Goal: Task Accomplishment & Management: Use online tool/utility

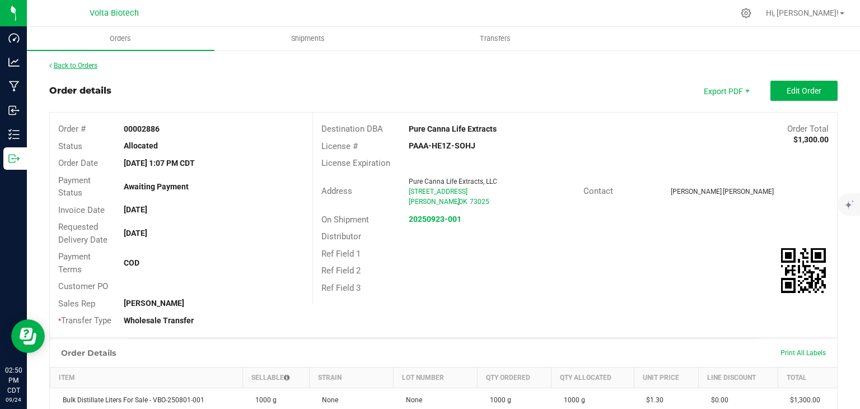
click at [76, 68] on link "Back to Orders" at bounding box center [73, 66] width 48 height 8
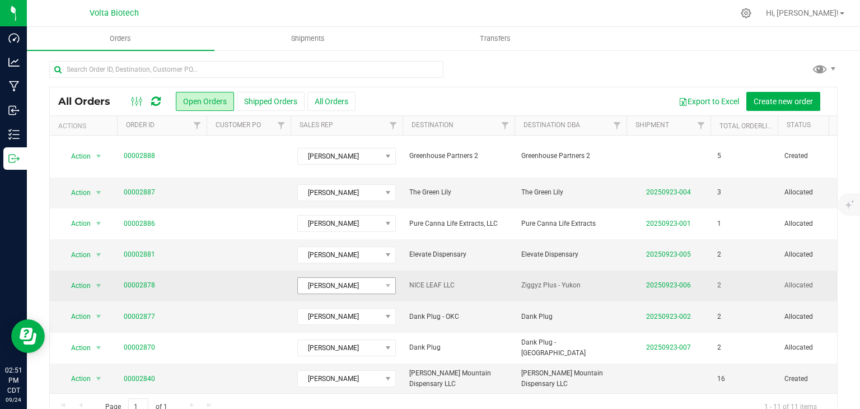
scroll to position [90, 0]
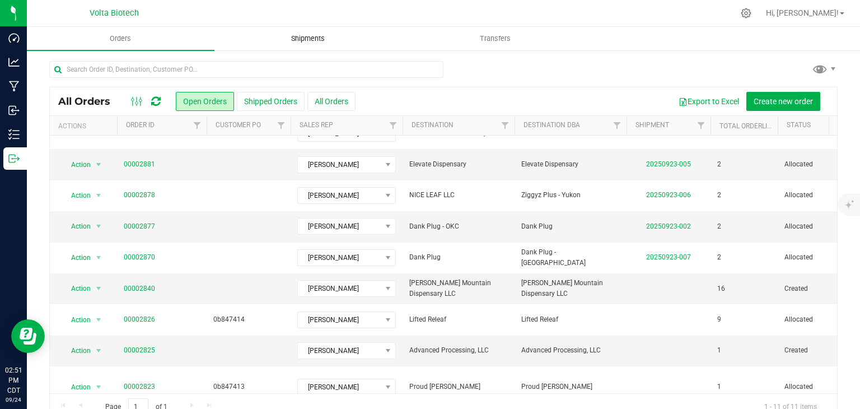
click at [317, 34] on span "Shipments" at bounding box center [308, 39] width 64 height 10
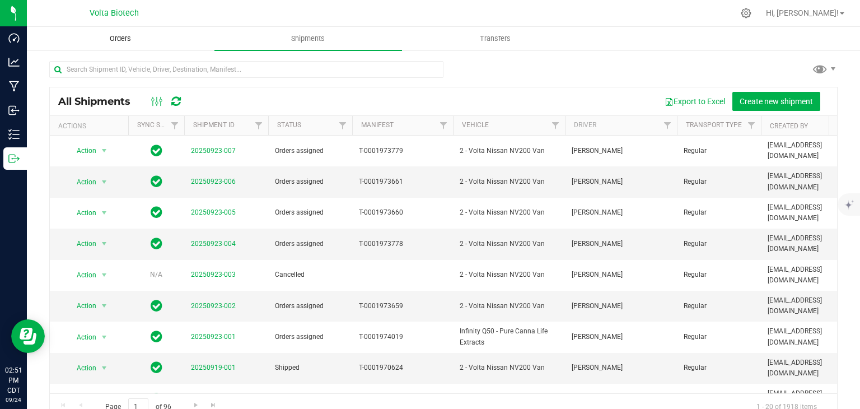
click at [125, 31] on uib-tab-heading "Orders" at bounding box center [120, 38] width 187 height 22
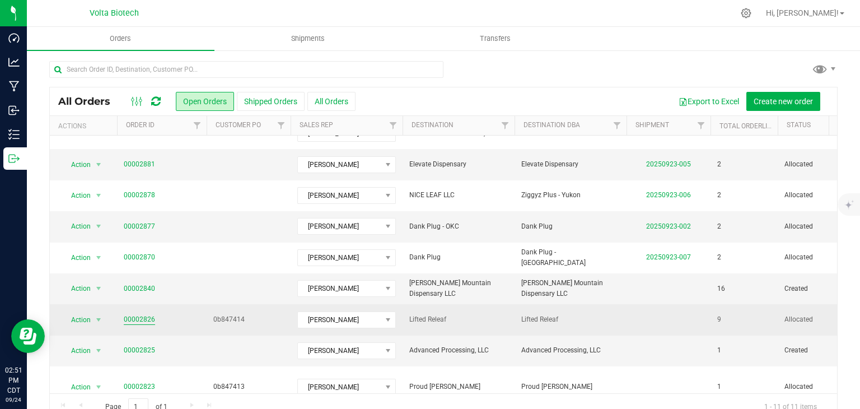
click at [128, 314] on link "00002826" at bounding box center [139, 319] width 31 height 11
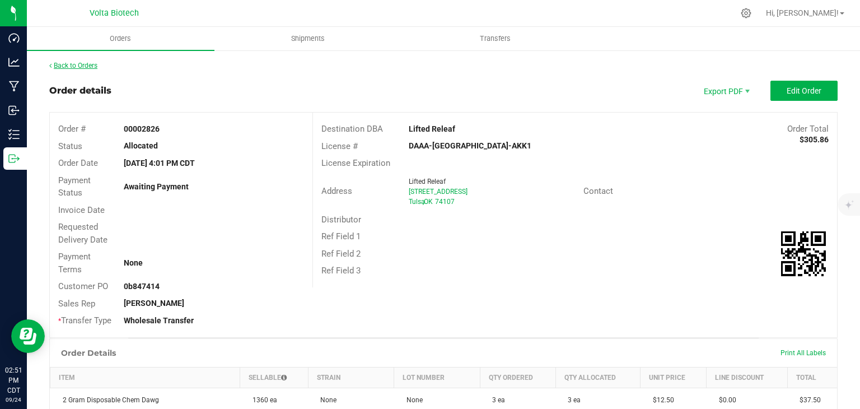
click at [78, 63] on link "Back to Orders" at bounding box center [73, 66] width 48 height 8
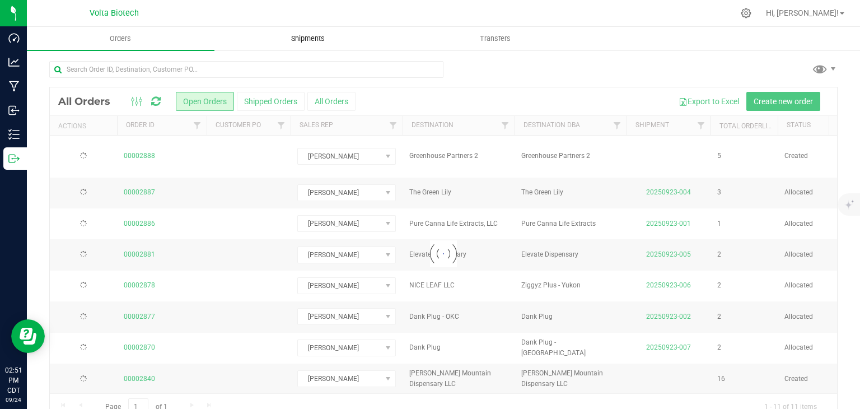
click at [313, 34] on span "Shipments" at bounding box center [308, 39] width 64 height 10
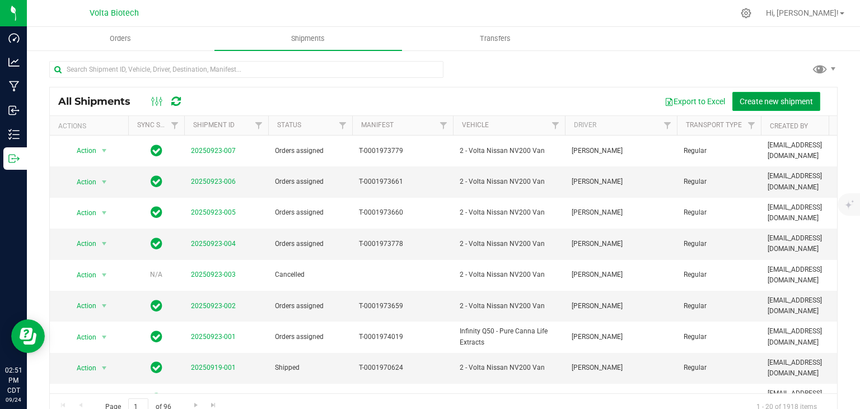
click at [762, 99] on span "Create new shipment" at bounding box center [776, 101] width 73 height 9
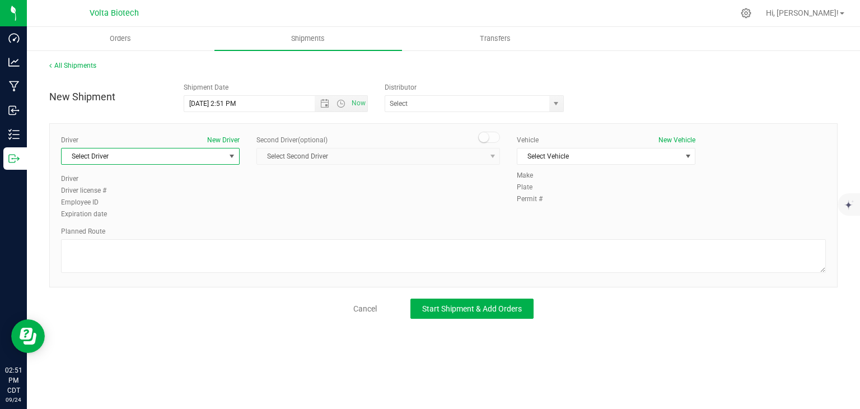
click at [215, 158] on span "Select Driver" at bounding box center [144, 156] width 164 height 16
click at [191, 201] on li "[PERSON_NAME]" at bounding box center [151, 202] width 178 height 17
type input "[PERSON_NAME]"
click at [607, 156] on span "Select Vehicle" at bounding box center [600, 156] width 164 height 16
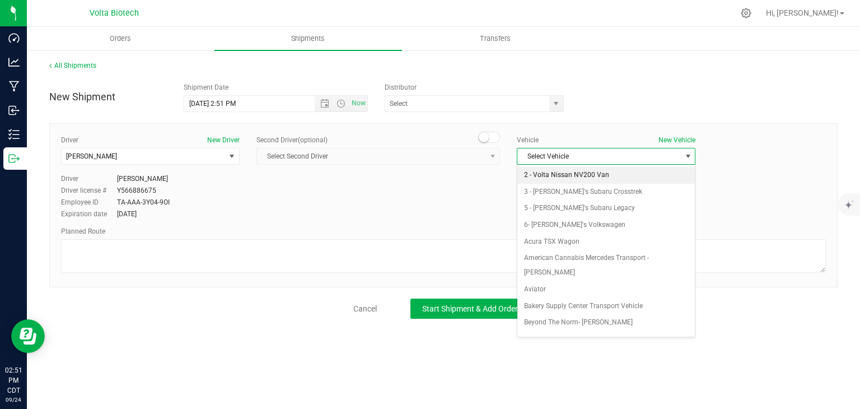
click at [588, 177] on li "2 - Volta Nissan NV200 Van" at bounding box center [607, 175] width 178 height 17
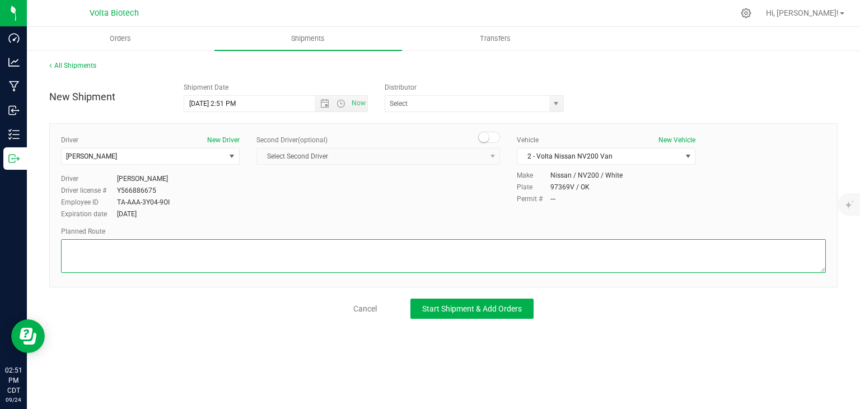
click at [281, 254] on textarea at bounding box center [443, 256] width 765 height 34
paste textarea "[STREET_ADDRESS][US_STATE]  Get on I-35 N from SE [GEOGRAPHIC_DATA] 3 min (1.0…"
type textarea "[STREET_ADDRESS][US_STATE]  Get on I-35 N from SE [GEOGRAPHIC_DATA] 3 min (1.0…"
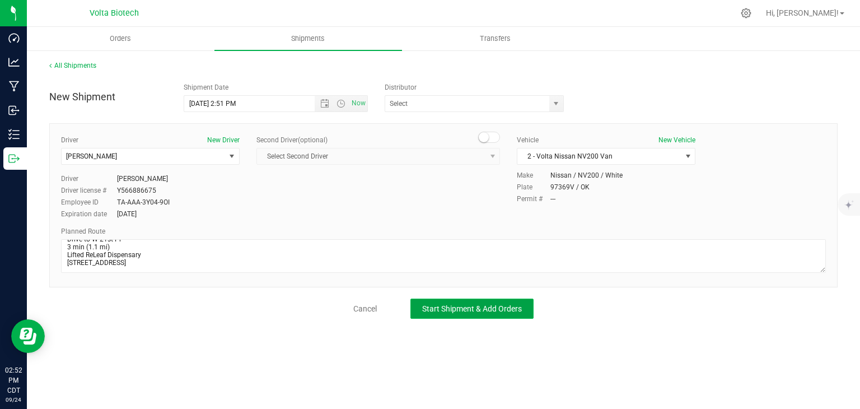
click at [472, 305] on span "Start Shipment & Add Orders" at bounding box center [472, 308] width 100 height 9
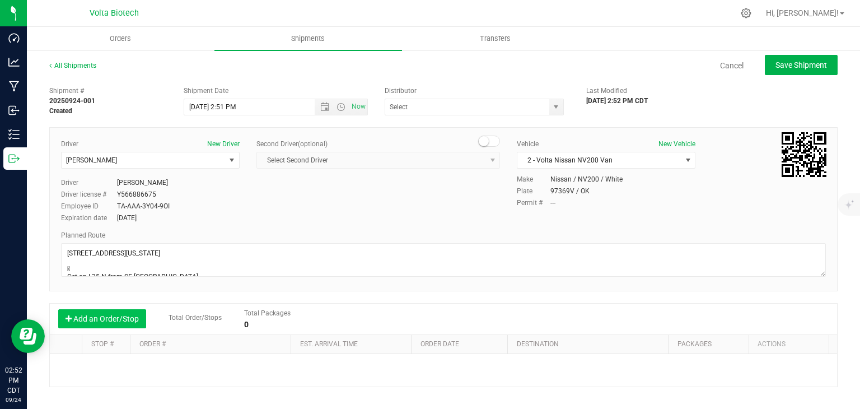
click at [123, 315] on button "Add an Order/Stop" at bounding box center [102, 318] width 88 height 19
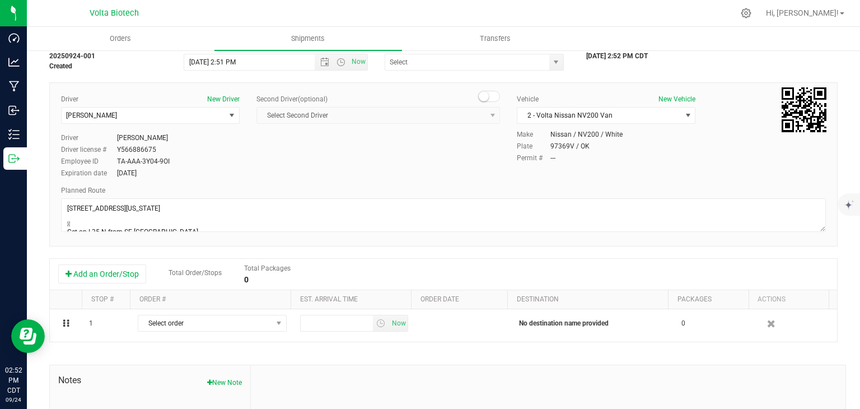
scroll to position [56, 0]
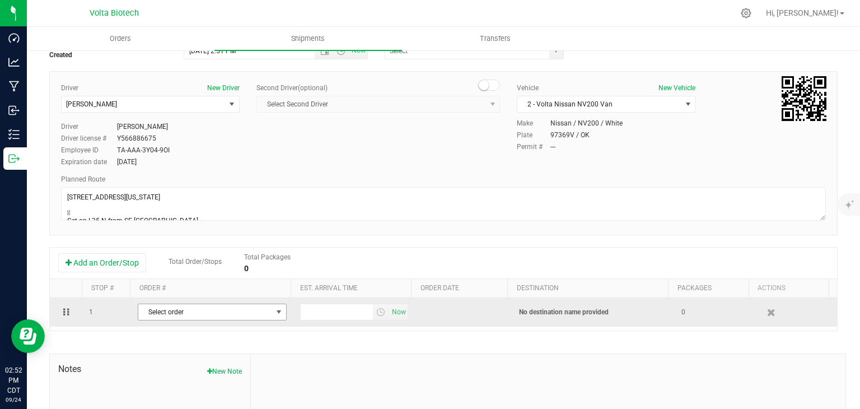
click at [219, 307] on span "Select order" at bounding box center [205, 312] width 134 height 16
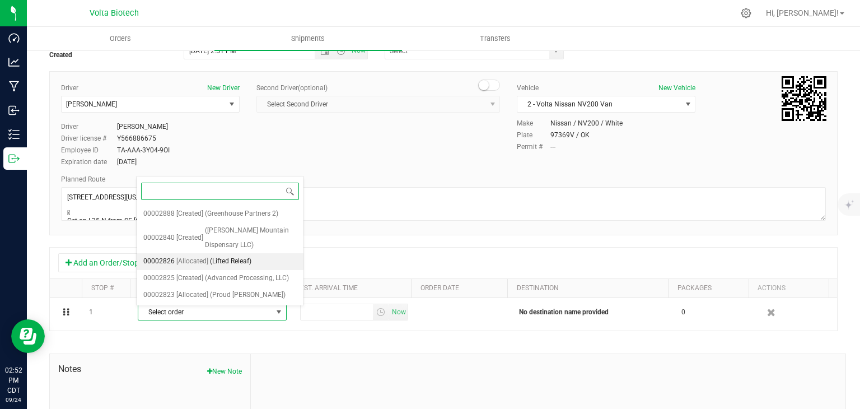
click at [239, 255] on span "(Lifted Releaf)" at bounding box center [230, 261] width 41 height 15
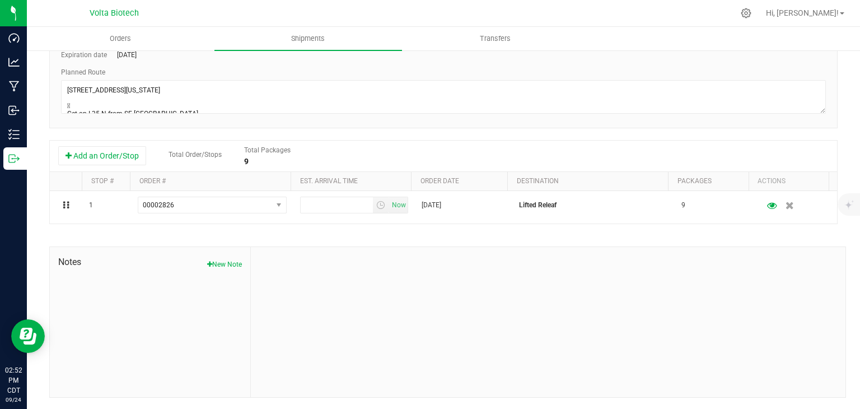
scroll to position [0, 0]
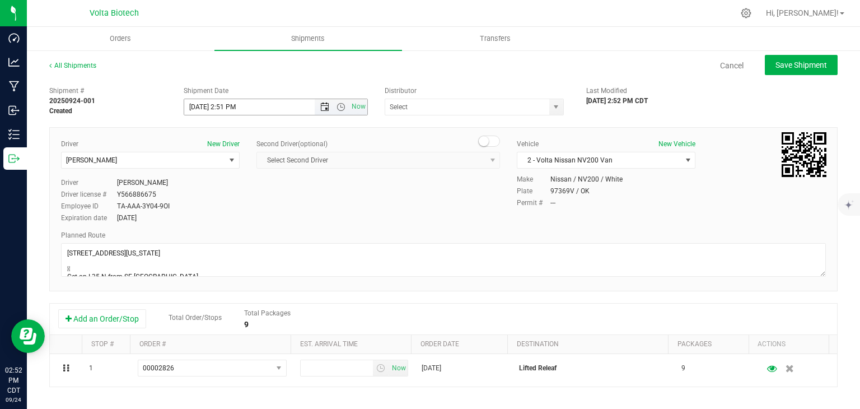
click at [320, 108] on span "Open the date view" at bounding box center [324, 106] width 9 height 9
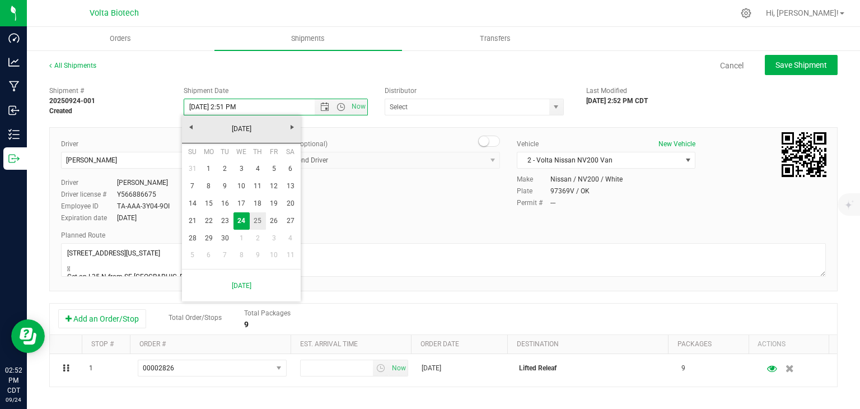
click at [251, 221] on link "25" at bounding box center [258, 220] width 16 height 17
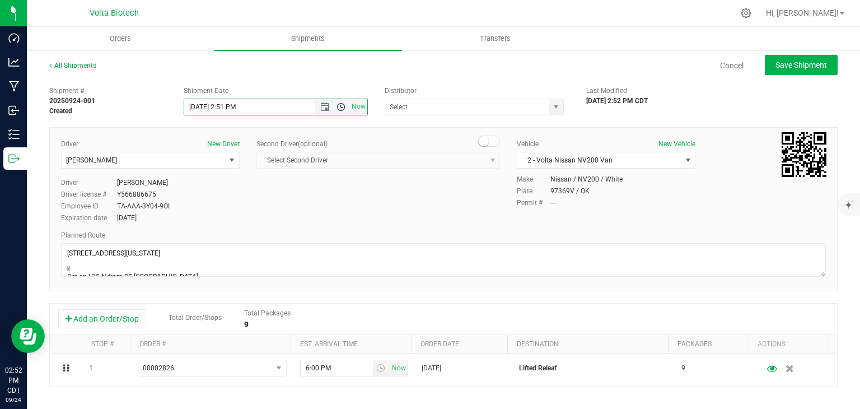
click at [341, 108] on span "Open the time view" at bounding box center [341, 106] width 9 height 9
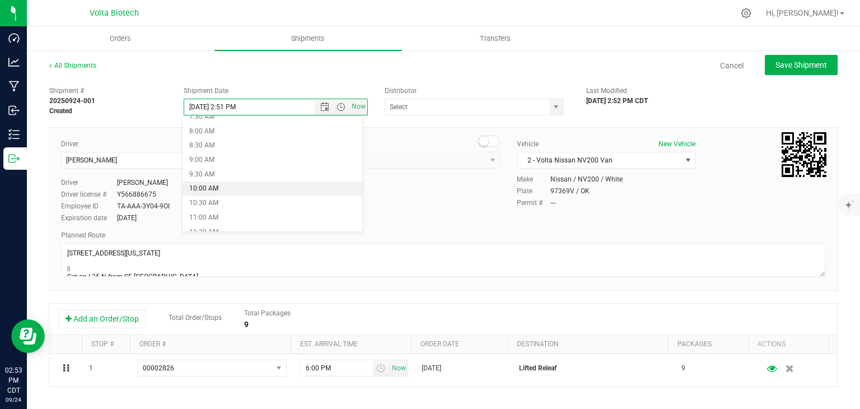
click at [226, 190] on li "10:00 AM" at bounding box center [273, 188] width 180 height 15
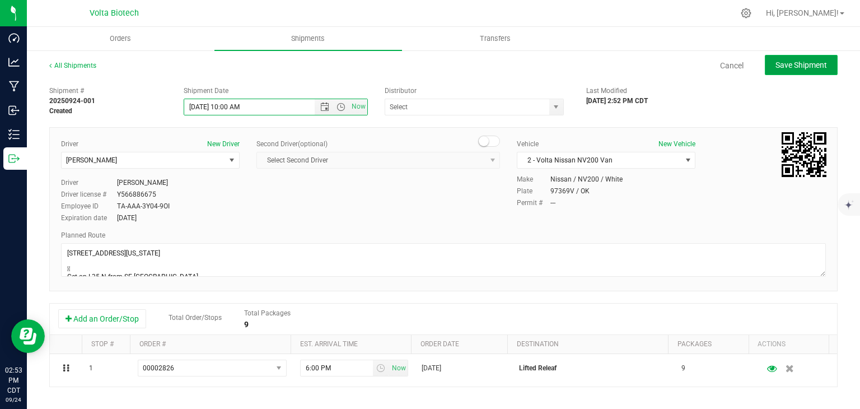
click at [794, 68] on span "Save Shipment" at bounding box center [802, 64] width 52 height 9
type input "[DATE] 3:00 PM"
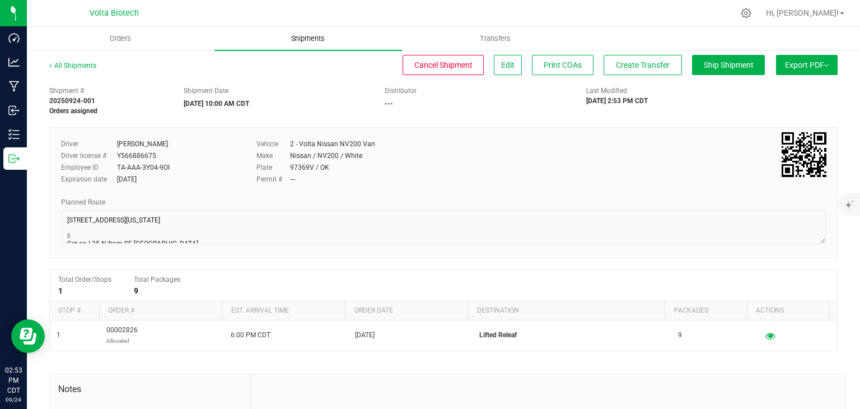
click at [269, 45] on uib-tab-heading "Shipments" at bounding box center [309, 39] width 188 height 24
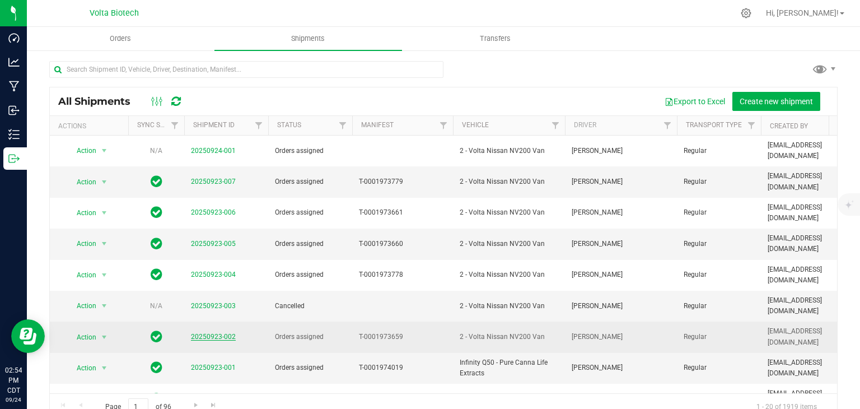
click at [211, 333] on link "20250923-002" at bounding box center [213, 337] width 45 height 8
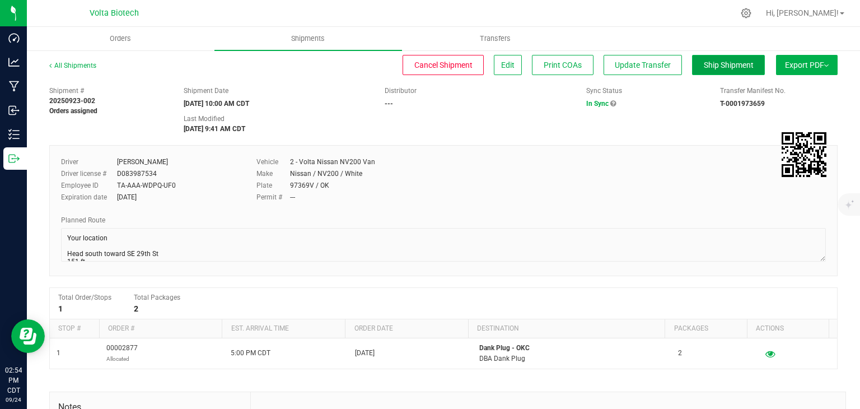
click at [729, 60] on span "Ship Shipment" at bounding box center [729, 64] width 50 height 9
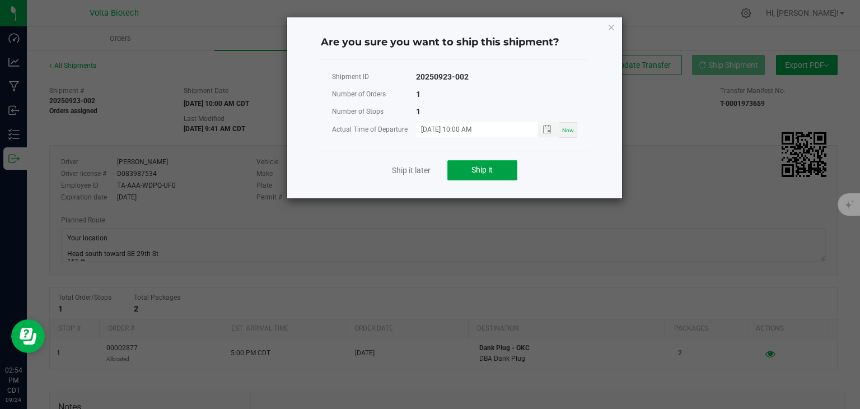
click at [463, 170] on button "Ship it" at bounding box center [483, 170] width 70 height 20
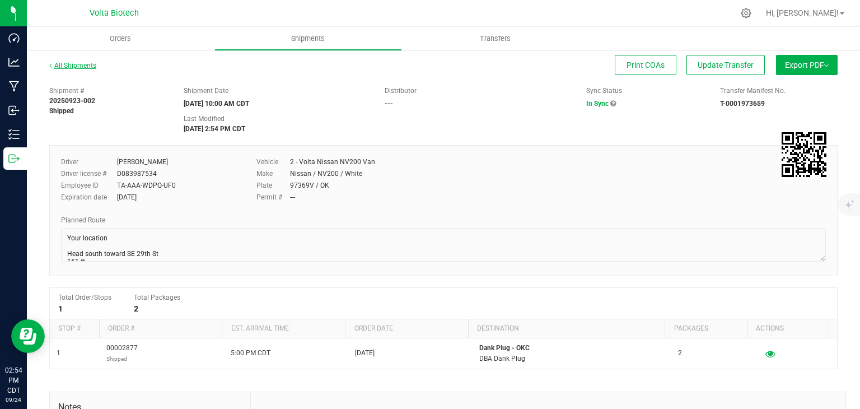
click at [67, 68] on link "All Shipments" at bounding box center [72, 66] width 47 height 8
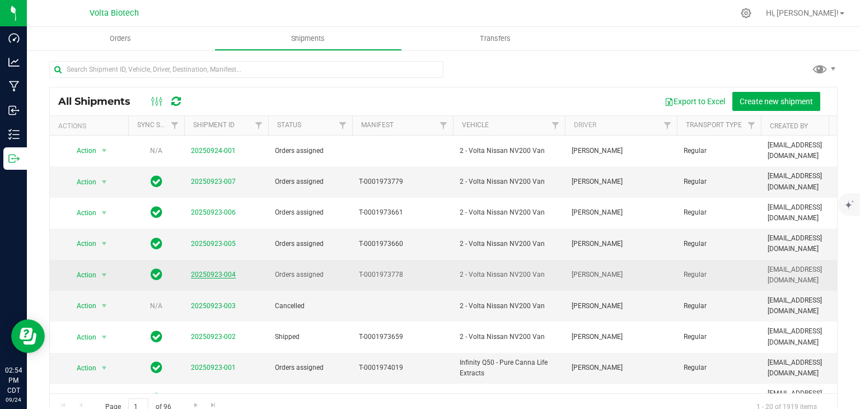
click at [197, 271] on link "20250923-004" at bounding box center [213, 275] width 45 height 8
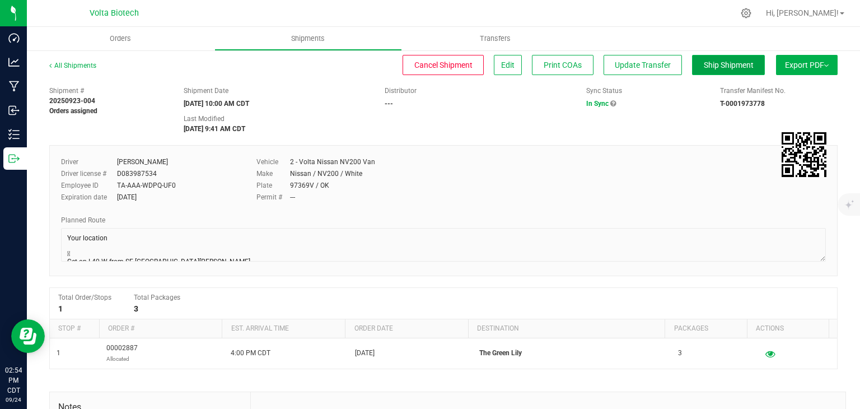
click at [708, 66] on span "Ship Shipment" at bounding box center [729, 64] width 50 height 9
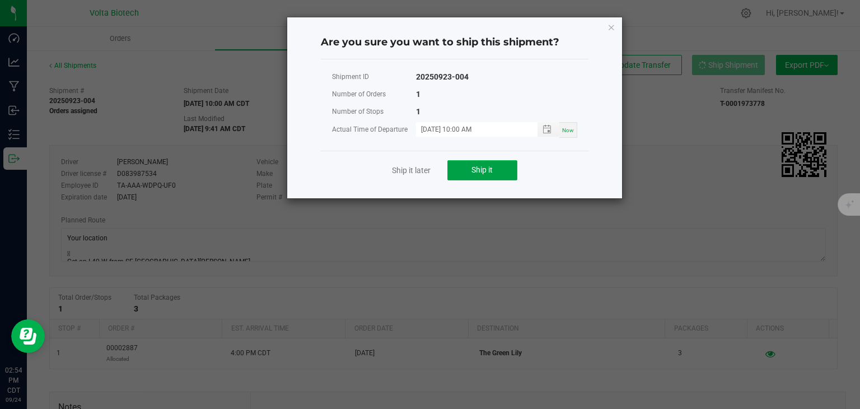
click at [493, 167] on button "Ship it" at bounding box center [483, 170] width 70 height 20
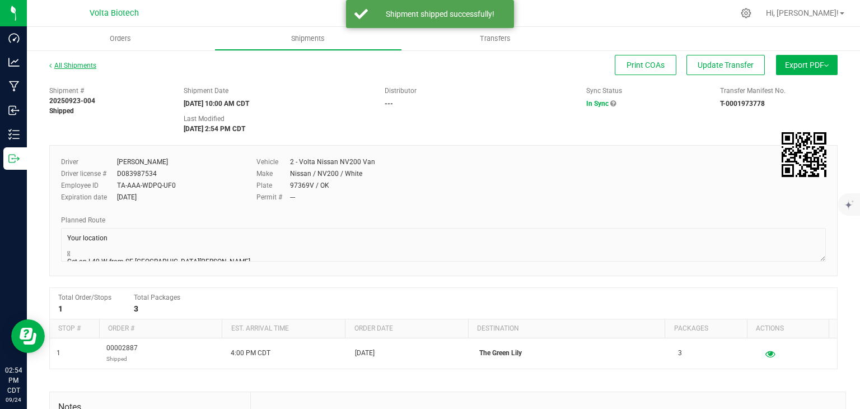
click at [77, 65] on link "All Shipments" at bounding box center [72, 66] width 47 height 8
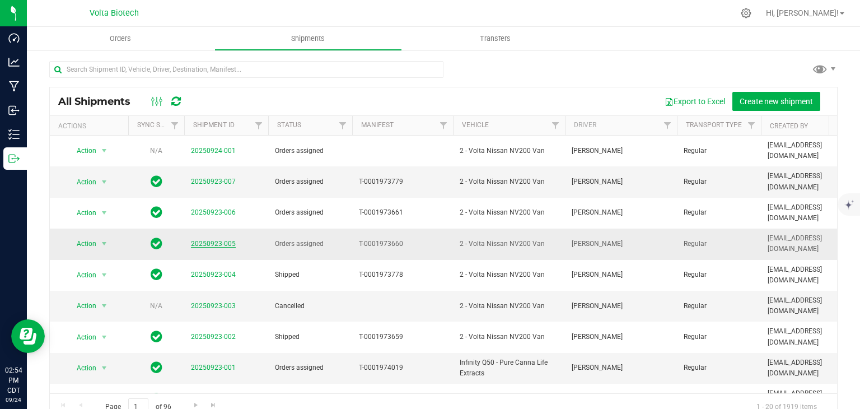
click at [211, 240] on link "20250923-005" at bounding box center [213, 244] width 45 height 8
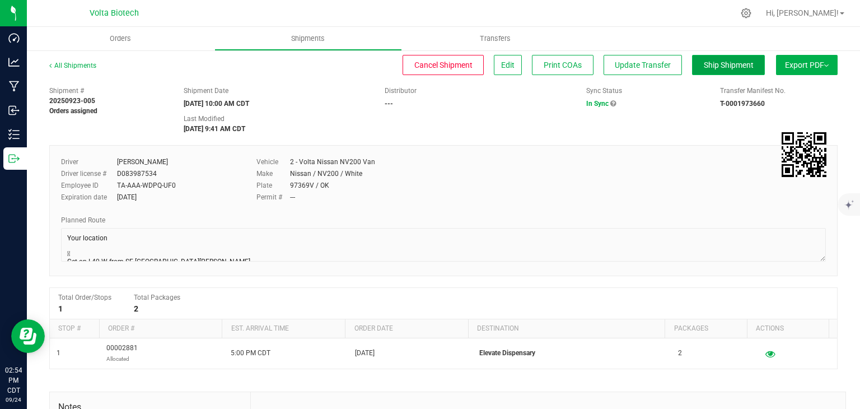
click at [730, 62] on span "Ship Shipment" at bounding box center [729, 64] width 50 height 9
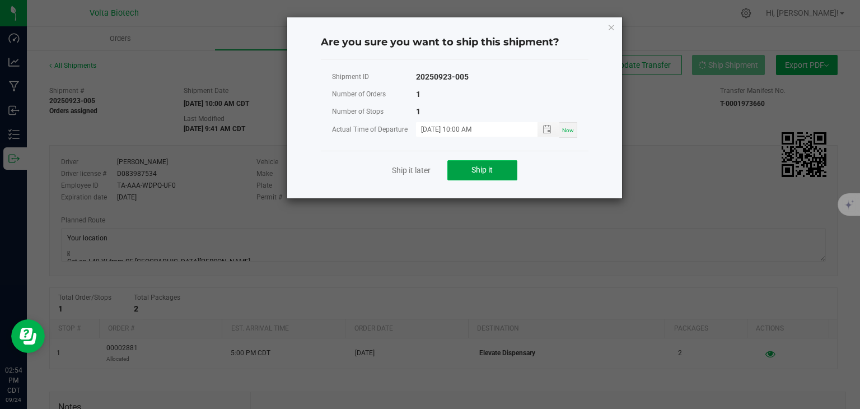
click at [486, 174] on span "Ship it" at bounding box center [482, 169] width 21 height 9
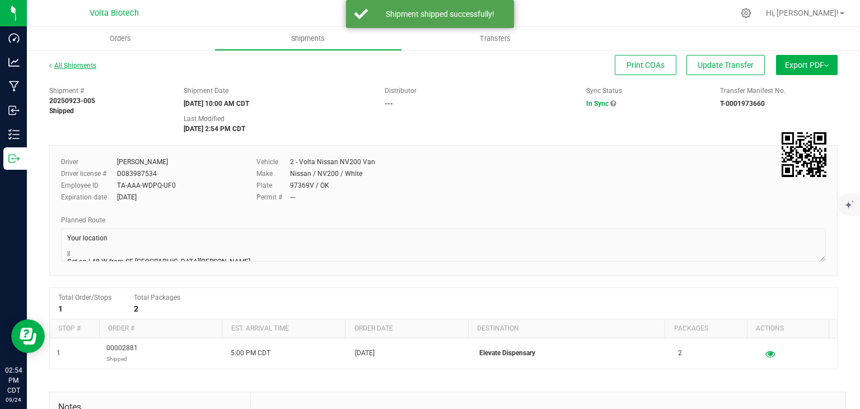
click at [81, 66] on link "All Shipments" at bounding box center [72, 66] width 47 height 8
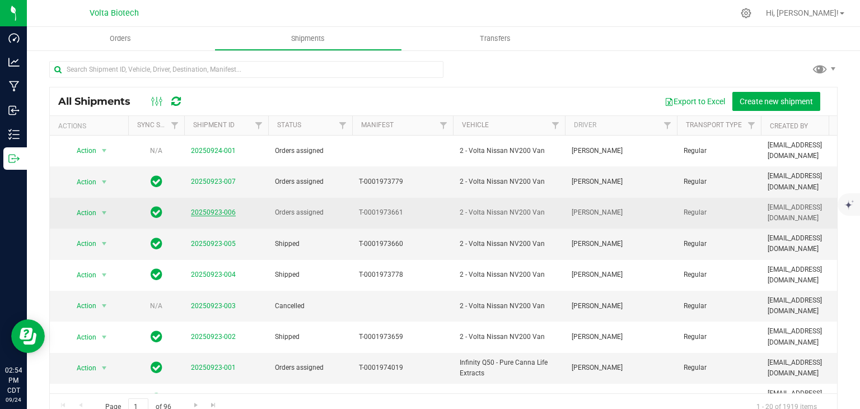
click at [204, 208] on link "20250923-006" at bounding box center [213, 212] width 45 height 8
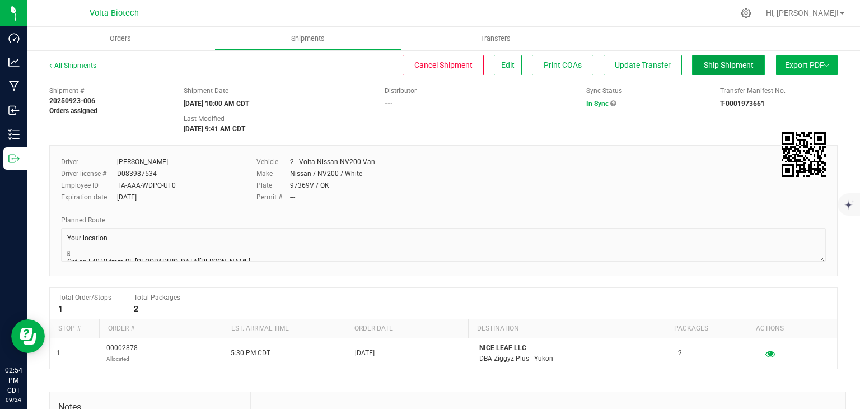
click at [707, 66] on span "Ship Shipment" at bounding box center [729, 64] width 50 height 9
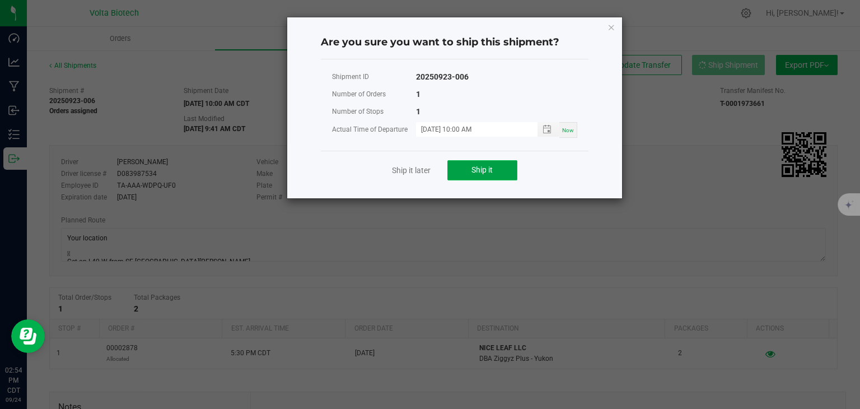
click at [462, 174] on button "Ship it" at bounding box center [483, 170] width 70 height 20
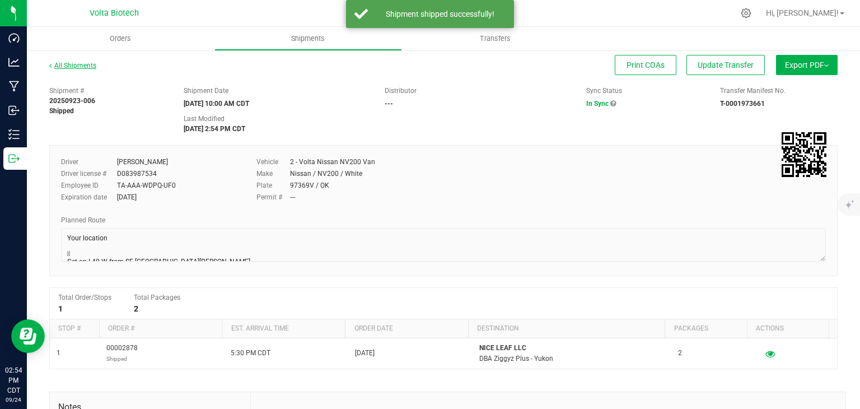
click at [81, 68] on link "All Shipments" at bounding box center [72, 66] width 47 height 8
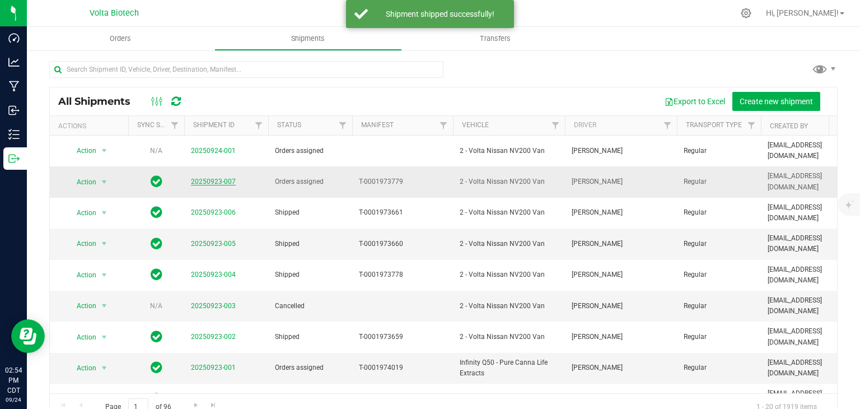
click at [212, 178] on link "20250923-007" at bounding box center [213, 182] width 45 height 8
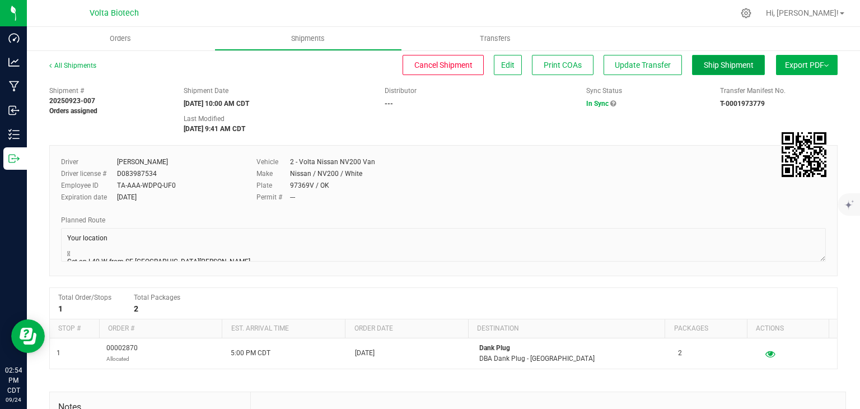
click at [729, 67] on span "Ship Shipment" at bounding box center [729, 64] width 50 height 9
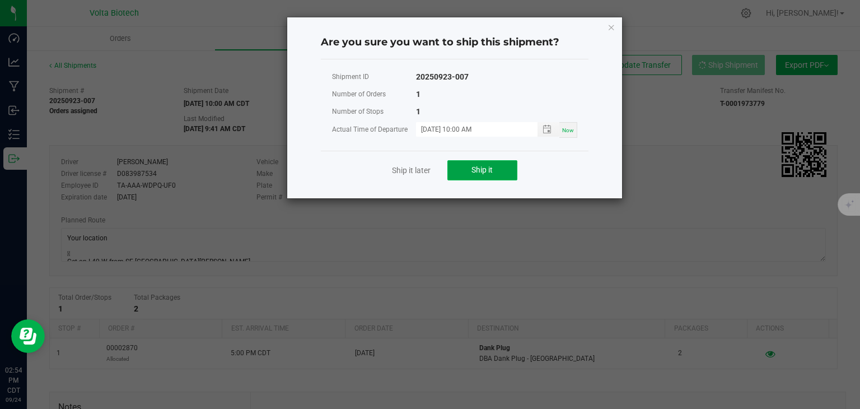
click at [493, 163] on button "Ship it" at bounding box center [483, 170] width 70 height 20
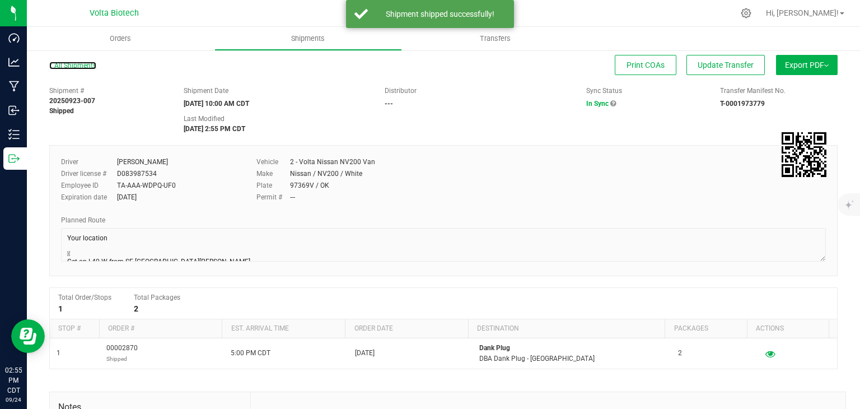
click at [74, 68] on link "All Shipments" at bounding box center [72, 66] width 47 height 8
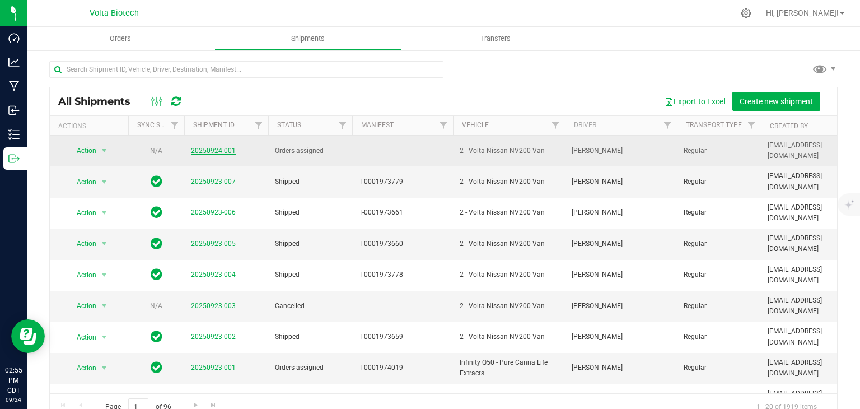
click at [204, 147] on link "20250924-001" at bounding box center [213, 151] width 45 height 8
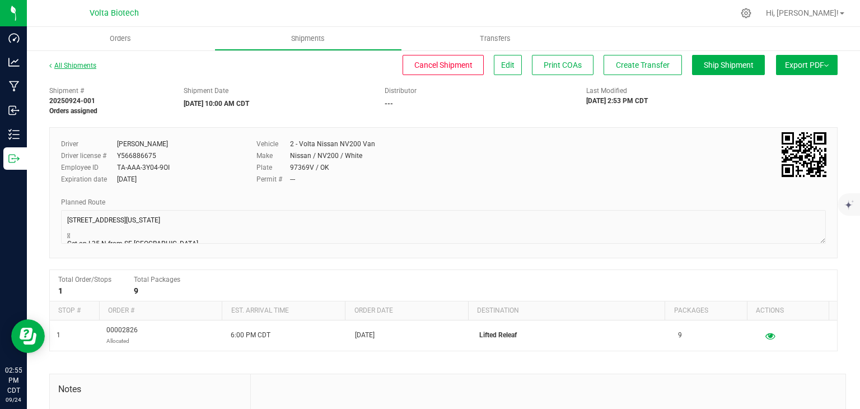
click at [80, 63] on link "All Shipments" at bounding box center [72, 66] width 47 height 8
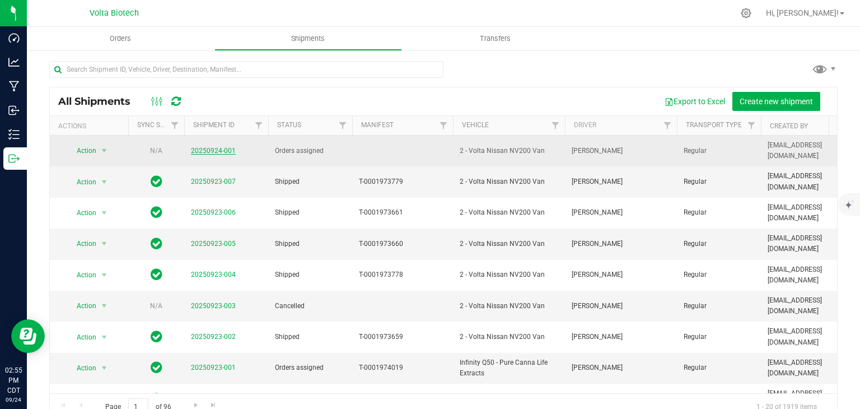
click at [223, 147] on link "20250924-001" at bounding box center [213, 151] width 45 height 8
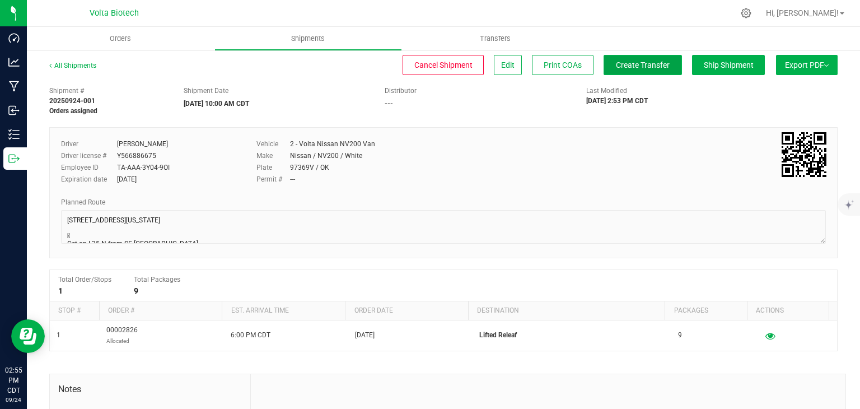
click at [647, 59] on button "Create Transfer" at bounding box center [643, 65] width 78 height 20
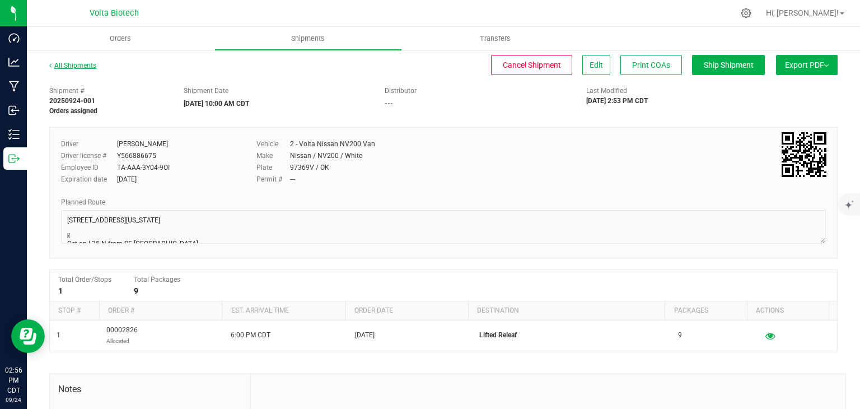
click at [95, 64] on link "All Shipments" at bounding box center [72, 66] width 47 height 8
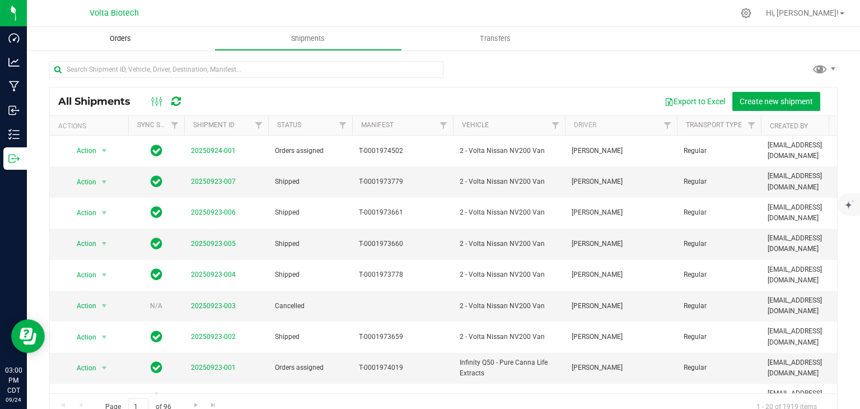
click at [118, 35] on span "Orders" at bounding box center [121, 39] width 52 height 10
